Goal: Task Accomplishment & Management: Use online tool/utility

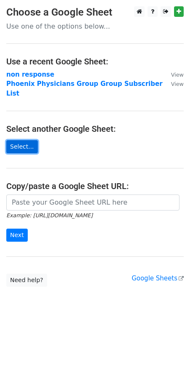
click at [26, 140] on link "Select..." at bounding box center [22, 146] width 32 height 13
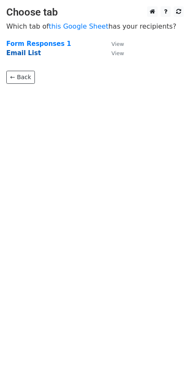
click at [24, 55] on strong "Email List" at bounding box center [23, 53] width 35 height 8
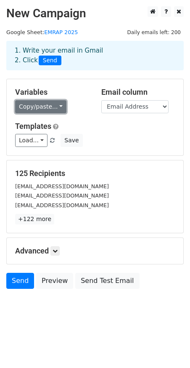
click at [59, 107] on link "Copy/paste..." at bounding box center [40, 106] width 51 height 13
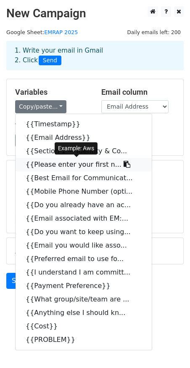
click at [76, 165] on link "{{Please enter your first n..." at bounding box center [84, 164] width 136 height 13
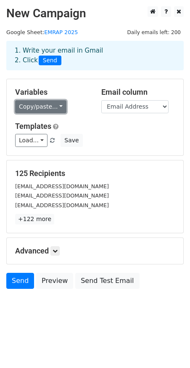
click at [42, 107] on link "Copy/paste..." at bounding box center [40, 106] width 51 height 13
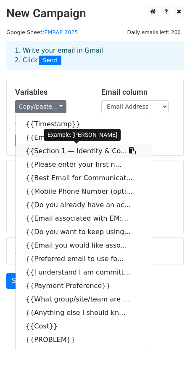
click at [49, 151] on link "{{Section 1 — Identity & Co..." at bounding box center [84, 151] width 136 height 13
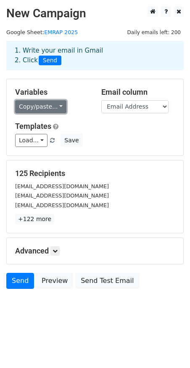
click at [57, 107] on link "Copy/paste..." at bounding box center [40, 106] width 51 height 13
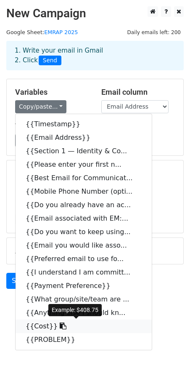
click at [49, 327] on link "{{Cost}}" at bounding box center [84, 326] width 136 height 13
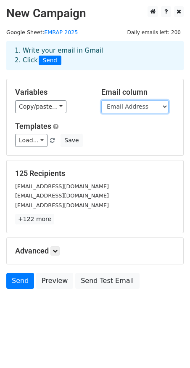
click at [165, 107] on select "Timestamp Email Address Section 1 — Identity & Contact Please enter your last n…" at bounding box center [135, 106] width 67 height 13
select select "Best Email for Communication:"
click at [102, 100] on select "Timestamp Email Address Section 1 — Identity & Contact Please enter your last n…" at bounding box center [135, 106] width 67 height 13
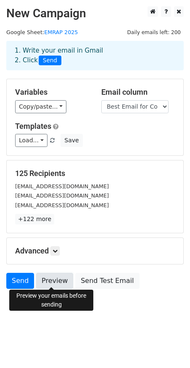
click at [56, 281] on link "Preview" at bounding box center [54, 281] width 37 height 16
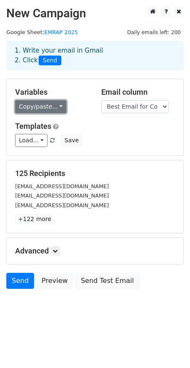
click at [61, 104] on link "Copy/paste..." at bounding box center [40, 106] width 51 height 13
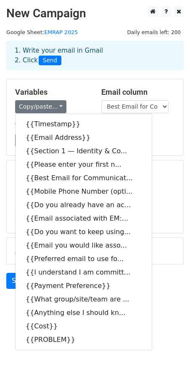
click at [78, 94] on h5 "Variables" at bounding box center [52, 92] width 74 height 9
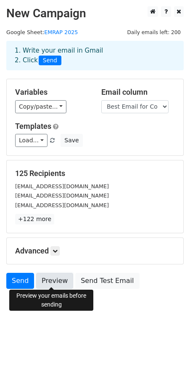
click at [49, 279] on link "Preview" at bounding box center [54, 281] width 37 height 16
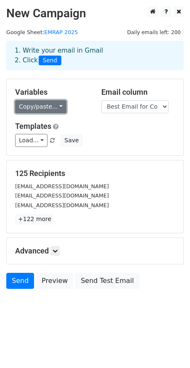
click at [54, 105] on link "Copy/paste..." at bounding box center [40, 106] width 51 height 13
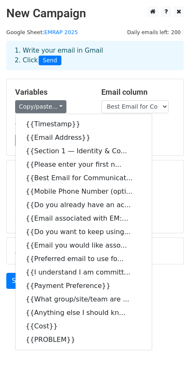
click at [71, 96] on h5 "Variables" at bounding box center [52, 92] width 74 height 9
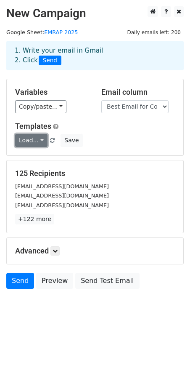
click at [40, 139] on link "Load..." at bounding box center [31, 140] width 32 height 13
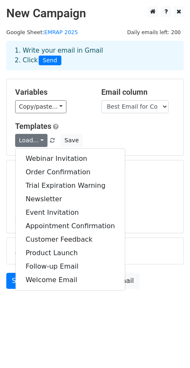
click at [82, 115] on div "Variables Copy/paste... {{Timestamp}} {{Email Address}} {{Section 1 — Identity …" at bounding box center [95, 117] width 177 height 76
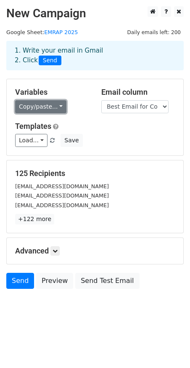
click at [42, 108] on link "Copy/paste..." at bounding box center [40, 106] width 51 height 13
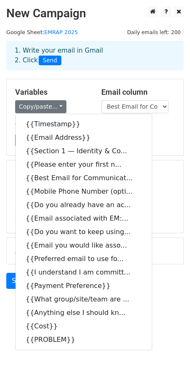
click at [172, 158] on form "Variables Copy/paste... {{Timestamp}} {{Email Address}} {{Section 1 — Identity …" at bounding box center [95, 186] width 178 height 214
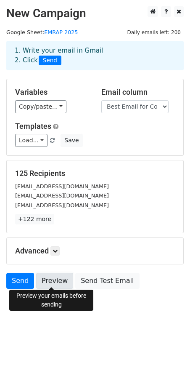
click at [56, 277] on link "Preview" at bounding box center [54, 281] width 37 height 16
click at [49, 278] on link "Preview" at bounding box center [54, 281] width 37 height 16
click at [54, 274] on link "Preview" at bounding box center [54, 281] width 37 height 16
click at [56, 281] on link "Preview" at bounding box center [54, 281] width 37 height 16
click at [54, 278] on link "Preview" at bounding box center [54, 281] width 37 height 16
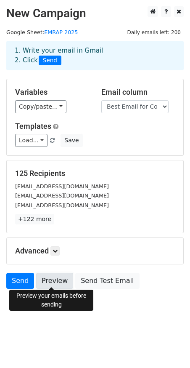
click at [57, 279] on link "Preview" at bounding box center [54, 281] width 37 height 16
click at [48, 278] on link "Preview" at bounding box center [54, 281] width 37 height 16
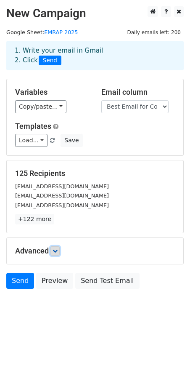
click at [56, 249] on icon at bounding box center [55, 251] width 5 height 5
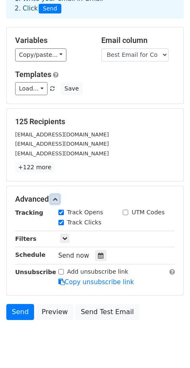
scroll to position [54, 0]
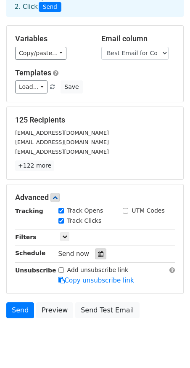
click at [99, 251] on icon at bounding box center [100, 254] width 5 height 6
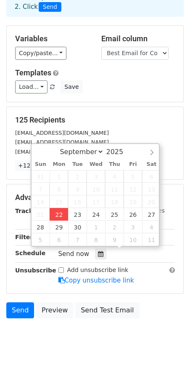
type input "[DATE] 14:16"
type input "02"
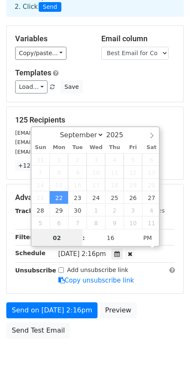
scroll to position [0, 0]
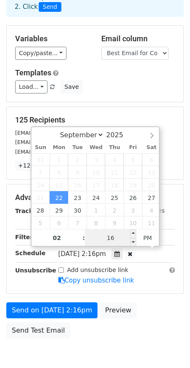
drag, startPoint x: 115, startPoint y: 238, endPoint x: 107, endPoint y: 238, distance: 8.8
click at [107, 238] on input "16" at bounding box center [110, 238] width 51 height 17
type input "45"
type input "[DATE] 14:45"
click at [139, 103] on form "Variables Copy/paste... {{Timestamp}} {{Email Address}} {{Section 1 — Identity …" at bounding box center [95, 184] width 178 height 318
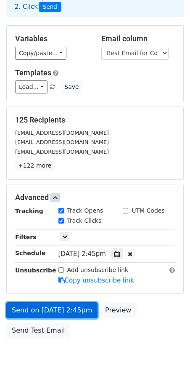
click at [62, 309] on link "Send on [DATE] 2:45pm" at bounding box center [51, 310] width 91 height 16
